Goal: Task Accomplishment & Management: Use online tool/utility

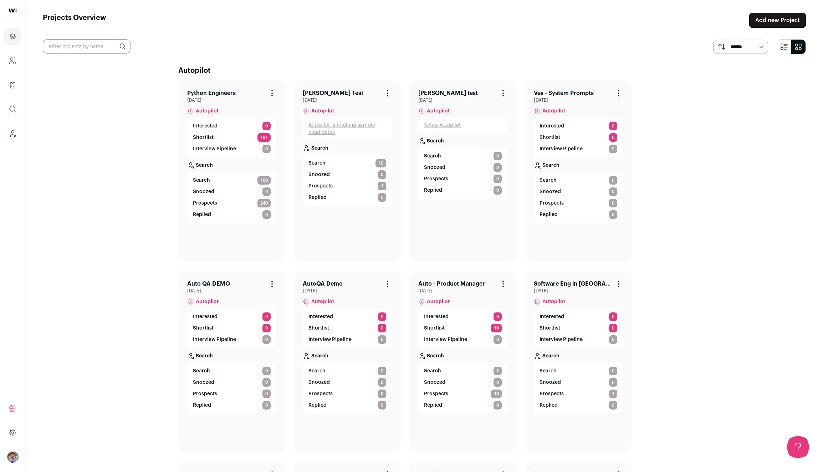
click at [196, 137] on p "Shortlist" at bounding box center [203, 137] width 21 height 7
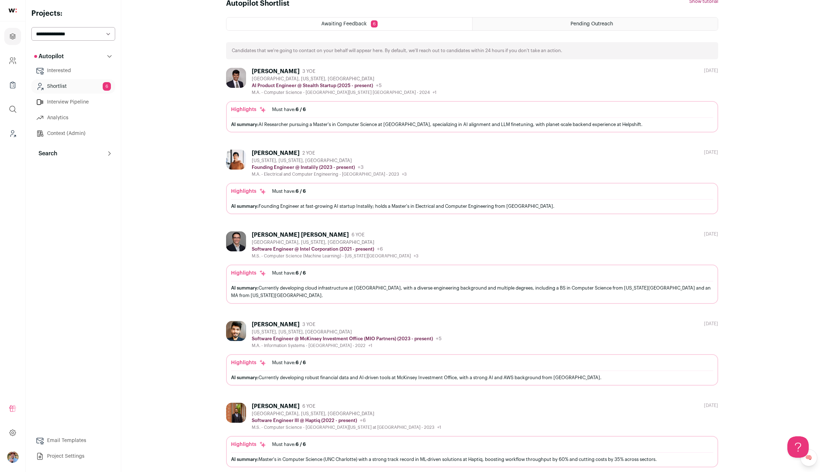
scroll to position [97, 0]
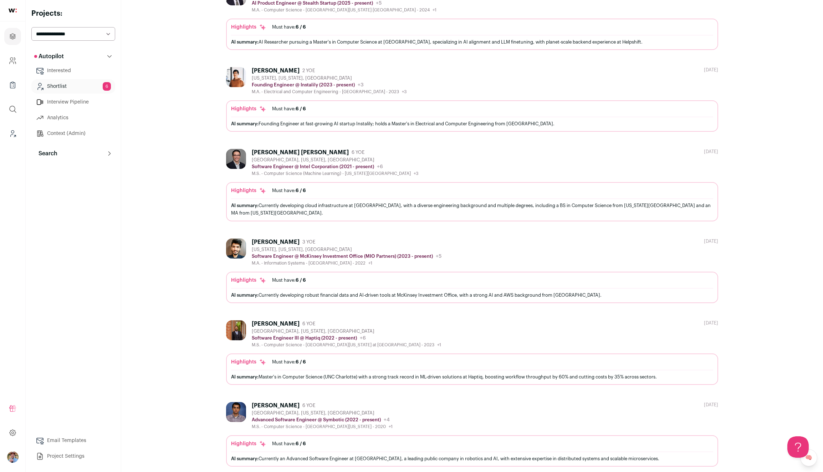
click at [57, 153] on button "Search" at bounding box center [73, 153] width 84 height 14
click at [57, 167] on link "Search" at bounding box center [73, 168] width 84 height 14
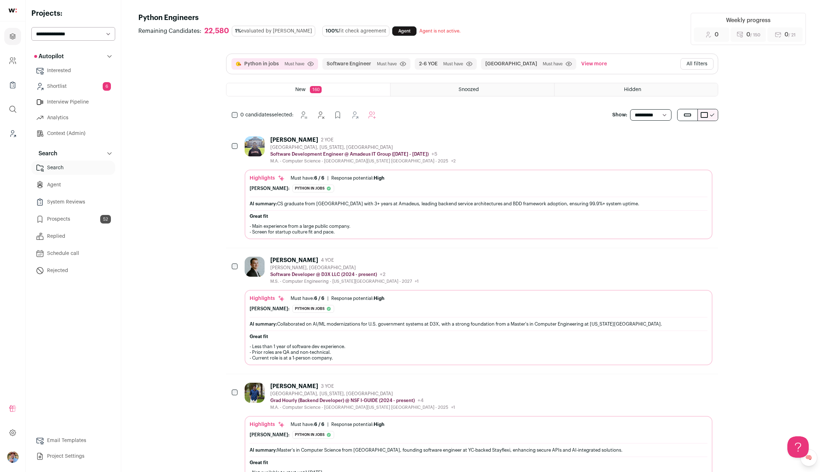
click at [55, 183] on link "Agent" at bounding box center [73, 185] width 84 height 14
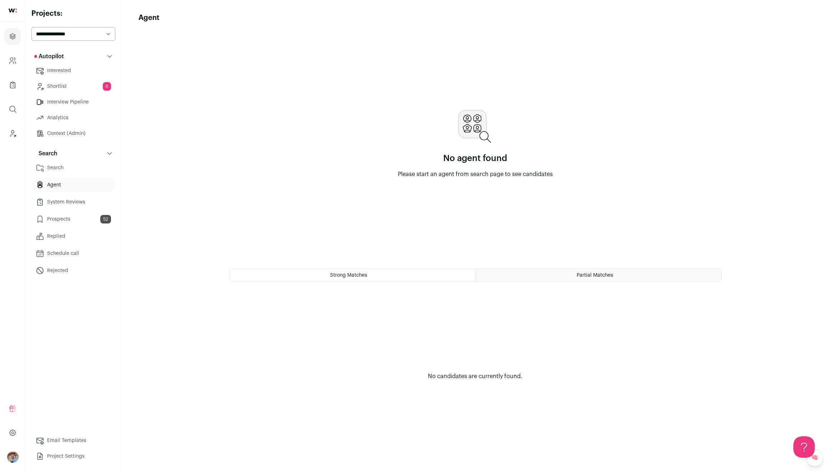
click at [51, 171] on link "Search" at bounding box center [73, 168] width 84 height 14
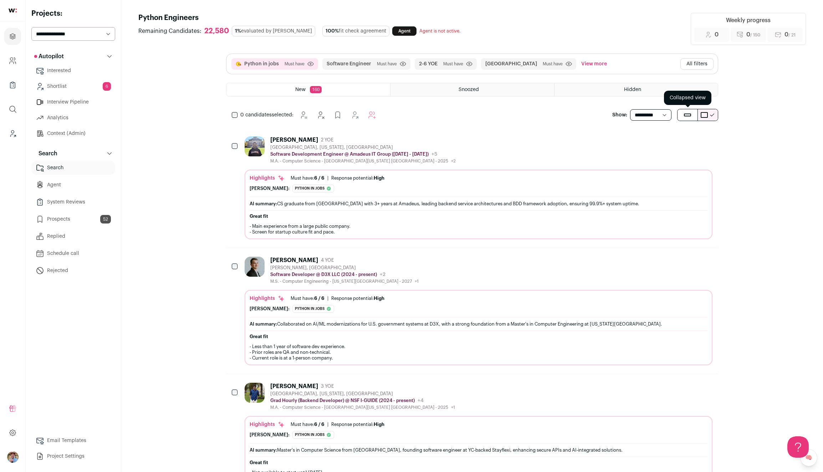
click at [689, 119] on button "submit" at bounding box center [688, 114] width 20 height 11
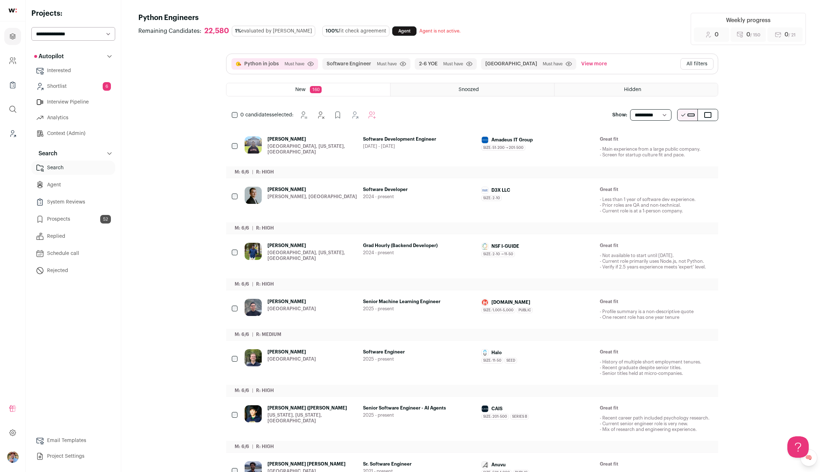
click at [658, 113] on select "**********" at bounding box center [650, 114] width 41 height 11
select select "**"
click at [630, 109] on select "**********" at bounding box center [650, 114] width 41 height 11
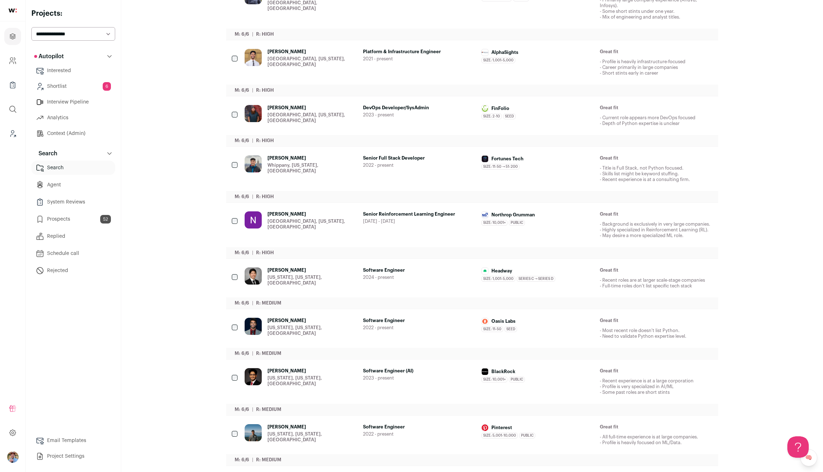
scroll to position [377, 0]
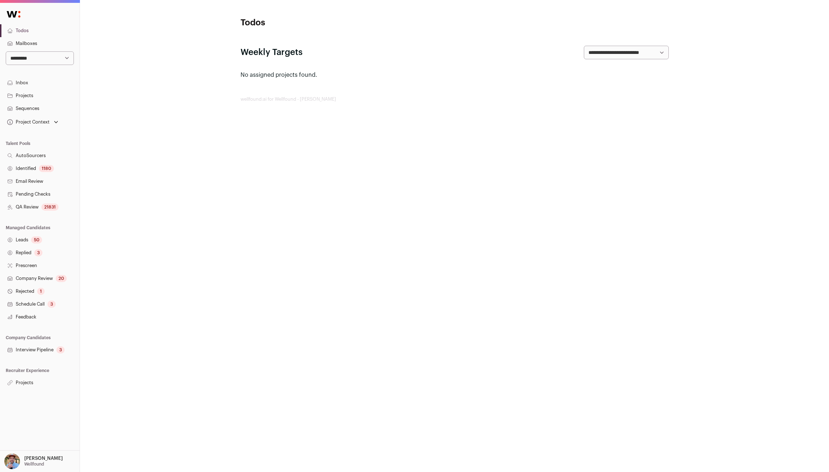
click at [31, 206] on link "QA Review 21831" at bounding box center [40, 206] width 80 height 13
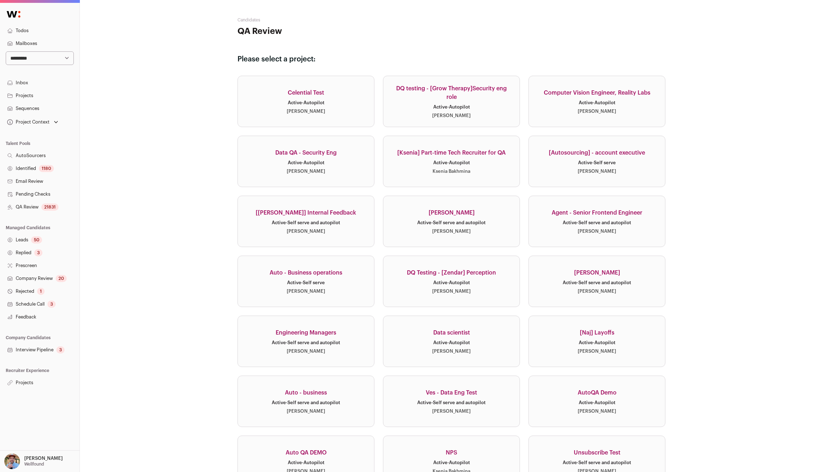
click at [456, 97] on div "DQ testing - [Grow Therapy]Security eng role" at bounding box center [451, 92] width 119 height 17
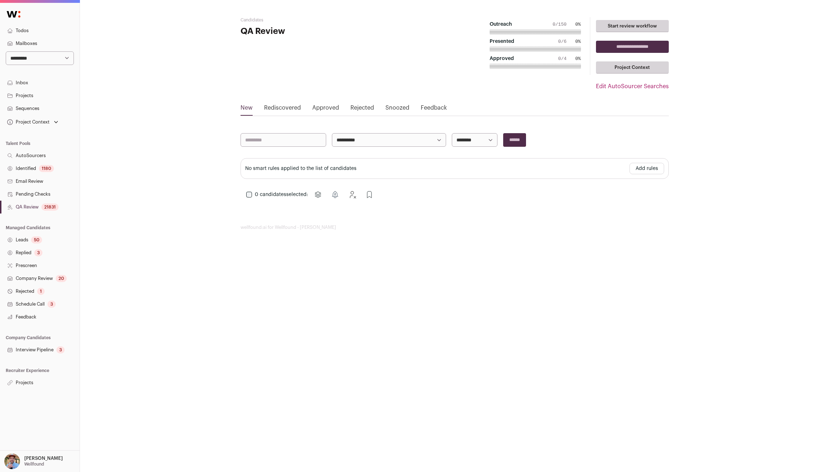
click at [628, 70] on link "Project Context" at bounding box center [632, 67] width 73 height 12
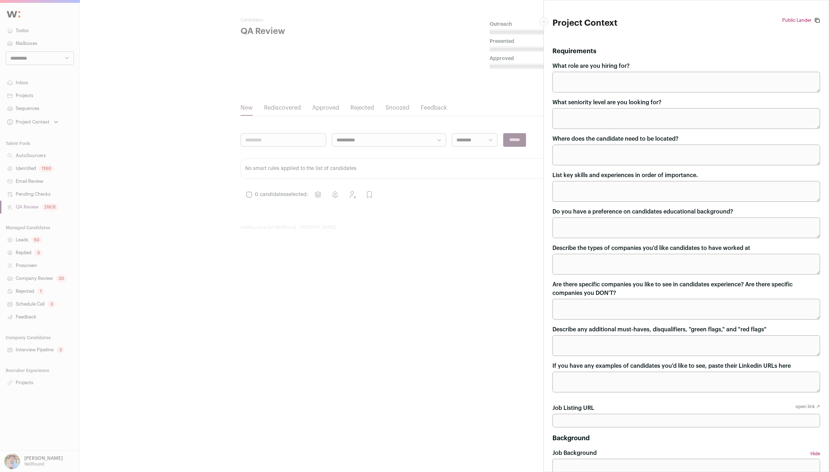
click at [542, 20] on icon "Close modal" at bounding box center [543, 21] width 3 height 3
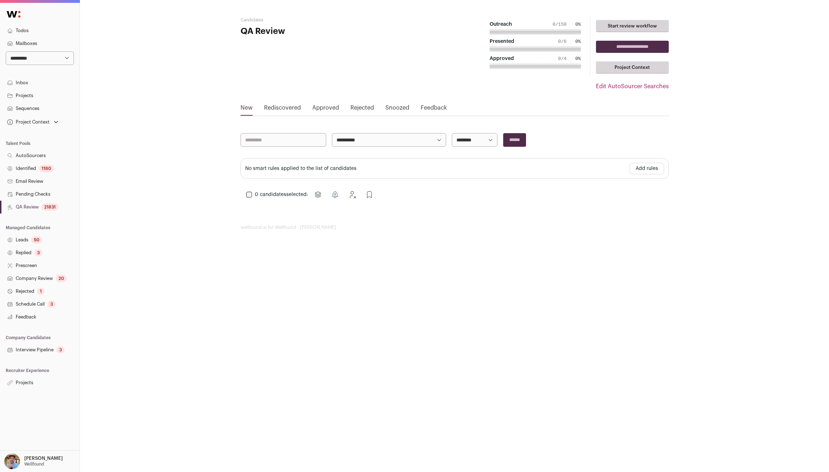
click at [632, 28] on link "Start review workflow" at bounding box center [632, 26] width 73 height 12
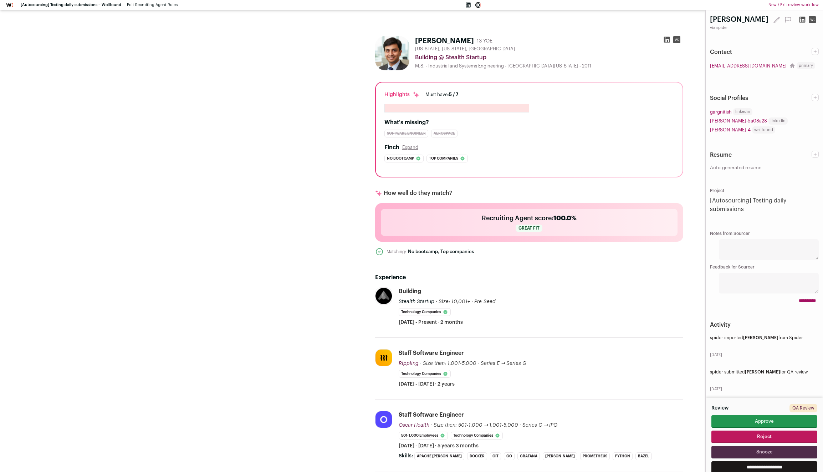
click at [792, 7] on link "New / Exit review workflow" at bounding box center [794, 5] width 50 height 6
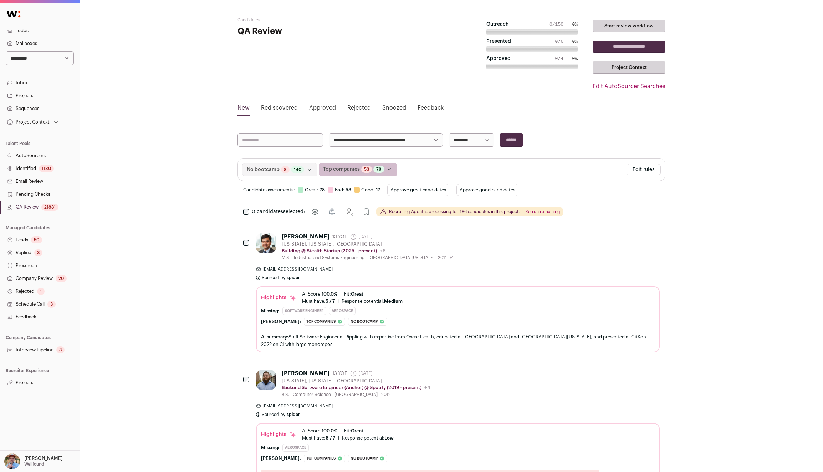
click at [635, 67] on link "Project Context" at bounding box center [629, 67] width 73 height 12
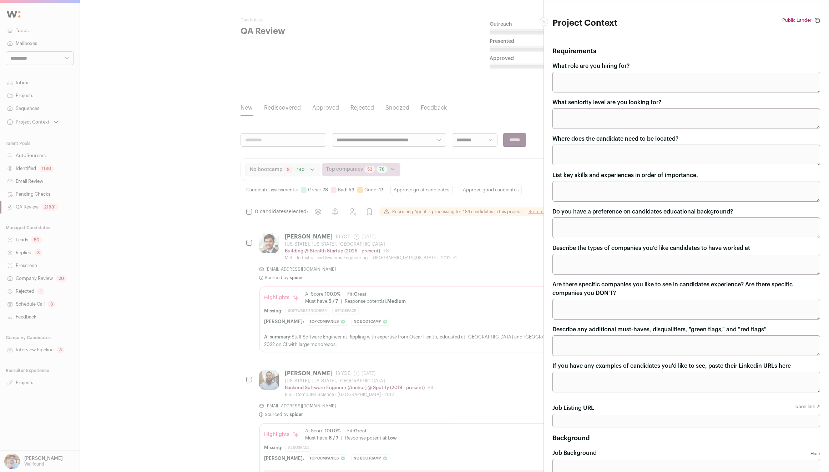
click at [544, 22] on icon "Close modal" at bounding box center [544, 22] width 4 height 4
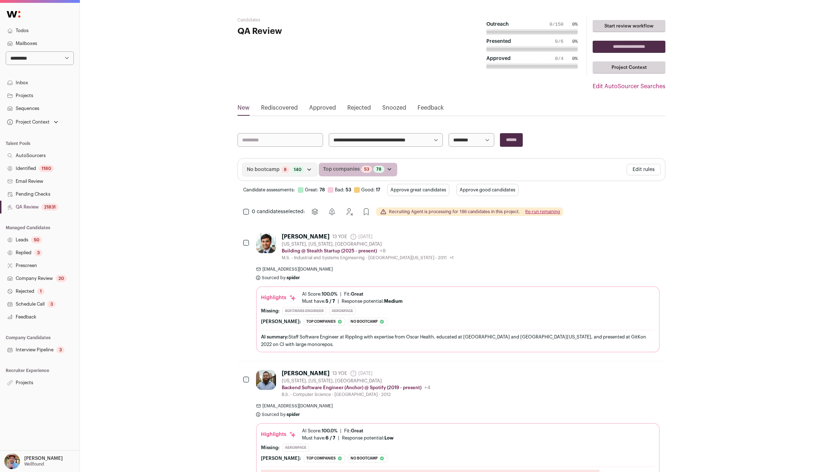
click at [643, 171] on button "Edit rules" at bounding box center [644, 169] width 34 height 11
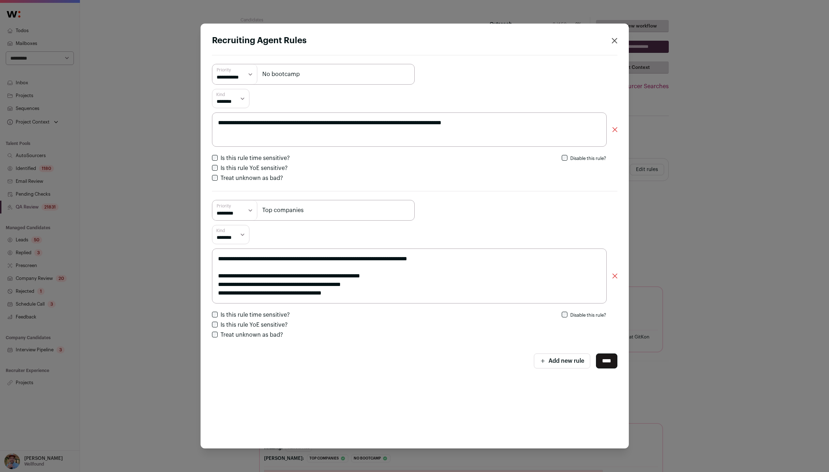
click at [613, 40] on icon "Close recruiting agent rules" at bounding box center [614, 41] width 6 height 6
